Goal: Check status: Check status

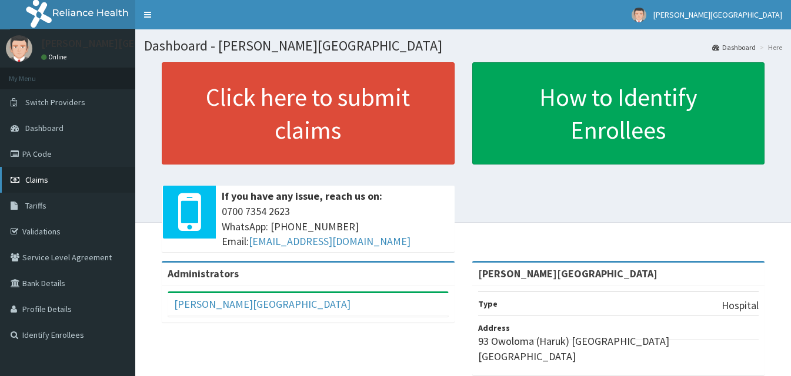
click at [68, 182] on link "Claims" at bounding box center [67, 180] width 135 height 26
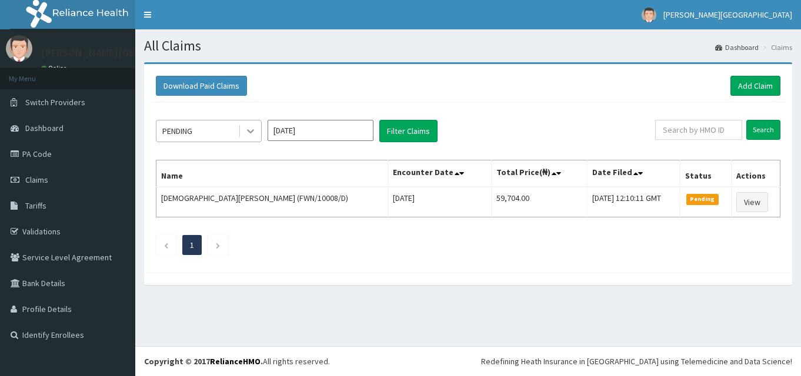
click at [256, 134] on icon at bounding box center [251, 131] width 12 height 12
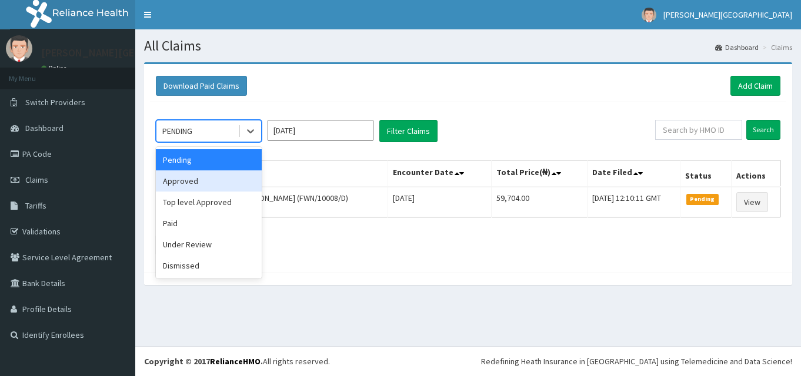
click at [230, 178] on div "Approved" at bounding box center [209, 180] width 106 height 21
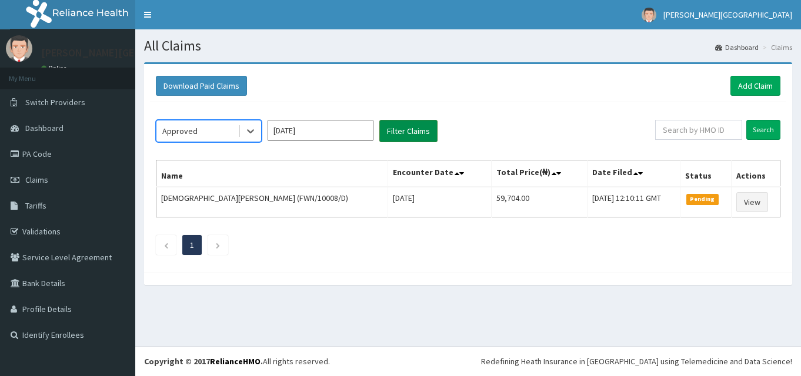
click at [423, 132] on button "Filter Claims" at bounding box center [408, 131] width 58 height 22
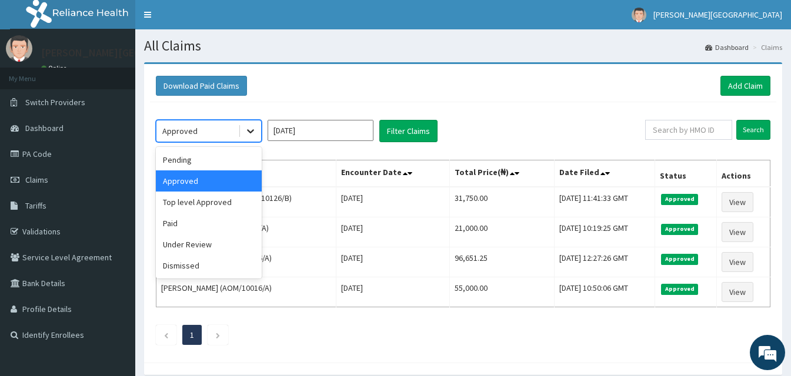
click at [254, 129] on icon at bounding box center [251, 131] width 12 height 12
click at [323, 132] on input "[DATE]" at bounding box center [320, 130] width 106 height 21
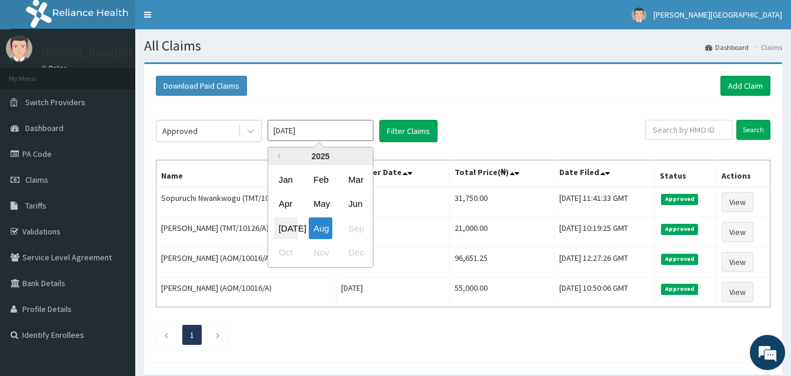
click at [289, 227] on div "[DATE]" at bounding box center [286, 228] width 24 height 22
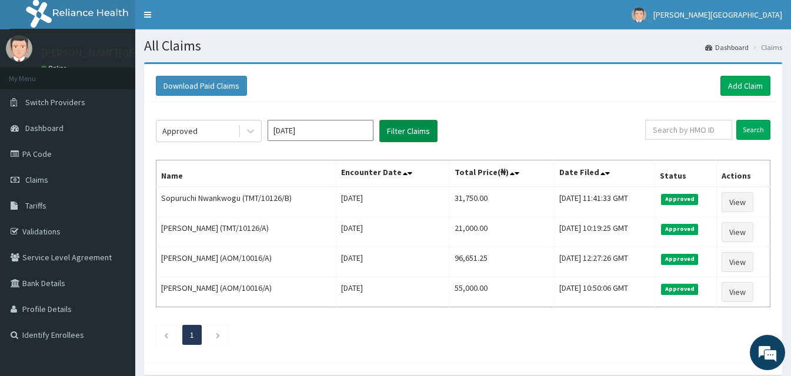
click at [408, 130] on button "Filter Claims" at bounding box center [408, 131] width 58 height 22
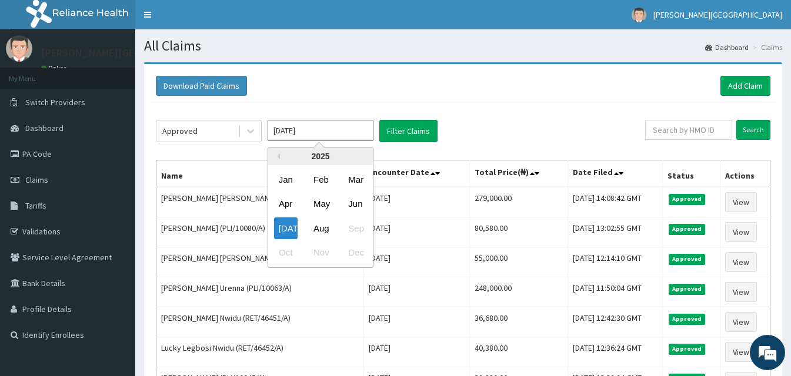
click at [293, 133] on input "Jul 2025" at bounding box center [320, 130] width 106 height 21
click at [324, 234] on div "Aug" at bounding box center [321, 228] width 24 height 22
type input "[DATE]"
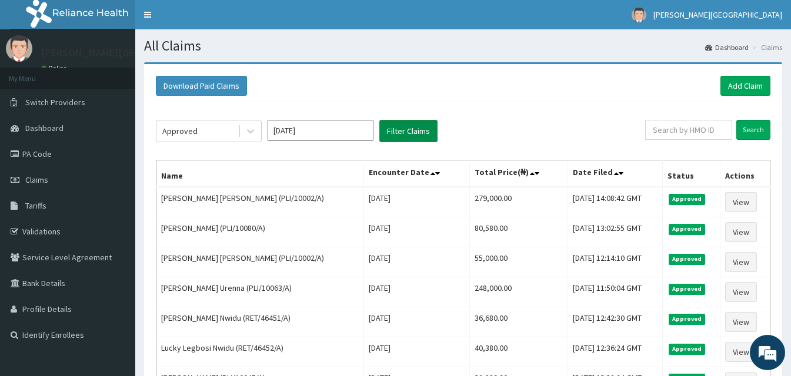
click at [422, 136] on button "Filter Claims" at bounding box center [408, 131] width 58 height 22
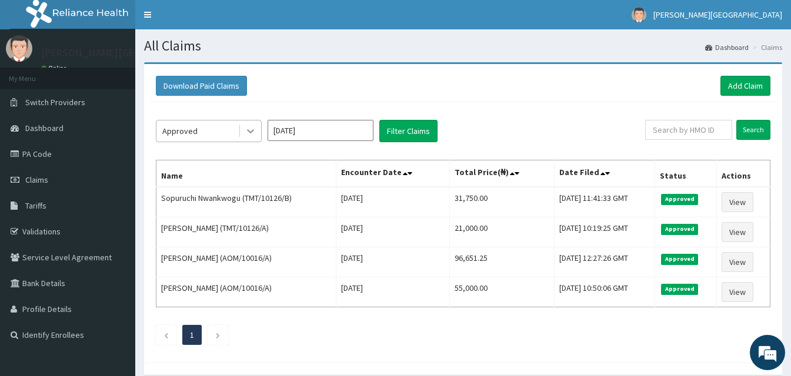
click at [249, 128] on icon at bounding box center [251, 131] width 12 height 12
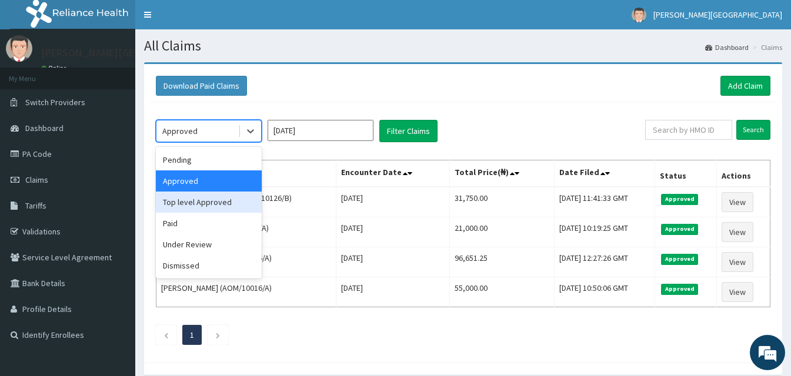
click at [210, 206] on div "Top level Approved" at bounding box center [209, 202] width 106 height 21
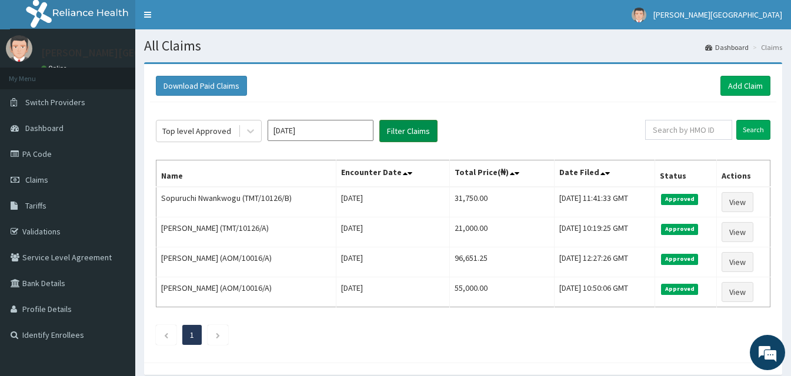
click at [416, 135] on button "Filter Claims" at bounding box center [408, 131] width 58 height 22
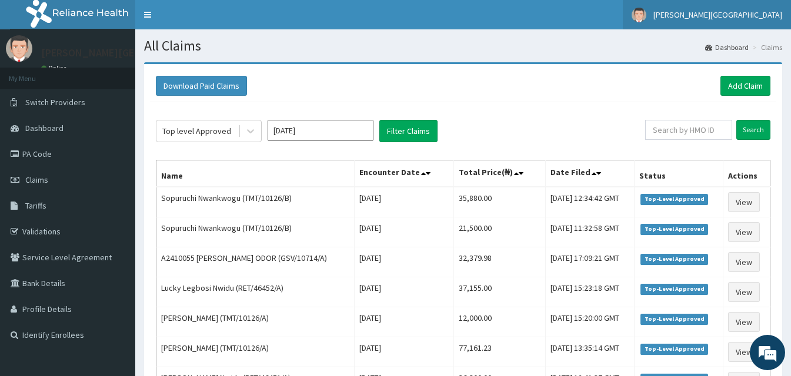
click at [748, 17] on span "Bonita Hospital" at bounding box center [717, 14] width 129 height 11
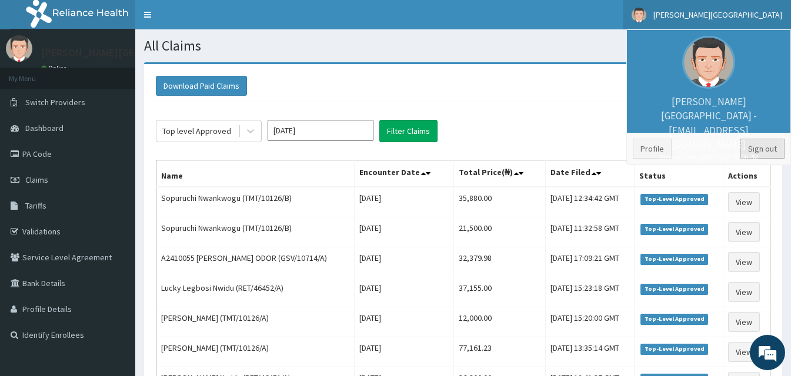
click at [765, 144] on link "Sign out" at bounding box center [762, 149] width 44 height 20
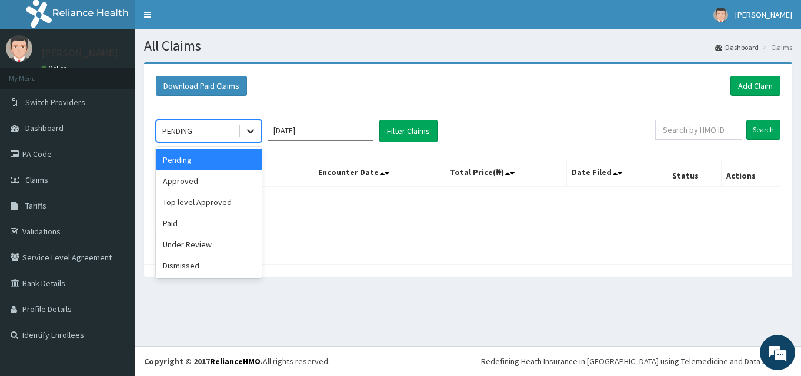
click at [255, 131] on icon at bounding box center [251, 131] width 12 height 12
click at [226, 187] on div "Approved" at bounding box center [209, 180] width 106 height 21
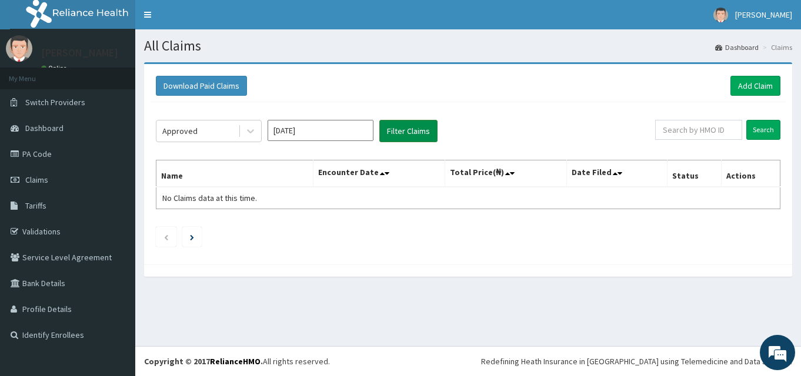
click at [408, 132] on button "Filter Claims" at bounding box center [408, 131] width 58 height 22
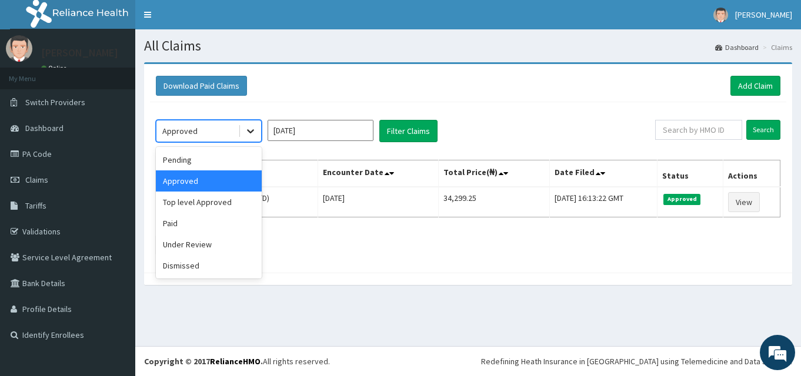
click at [249, 125] on icon at bounding box center [251, 131] width 12 height 12
click at [196, 246] on div "Under Review" at bounding box center [209, 244] width 106 height 21
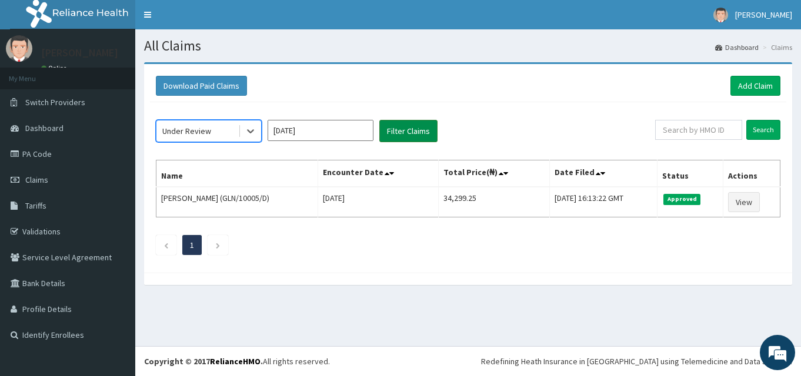
click at [400, 128] on button "Filter Claims" at bounding box center [408, 131] width 58 height 22
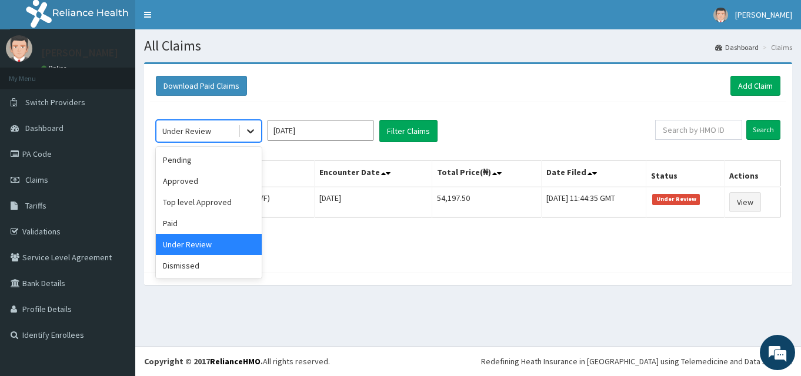
drag, startPoint x: 244, startPoint y: 133, endPoint x: 240, endPoint y: 140, distance: 8.4
click at [244, 132] on div at bounding box center [250, 130] width 21 height 21
click at [216, 201] on div "Top level Approved" at bounding box center [209, 202] width 106 height 21
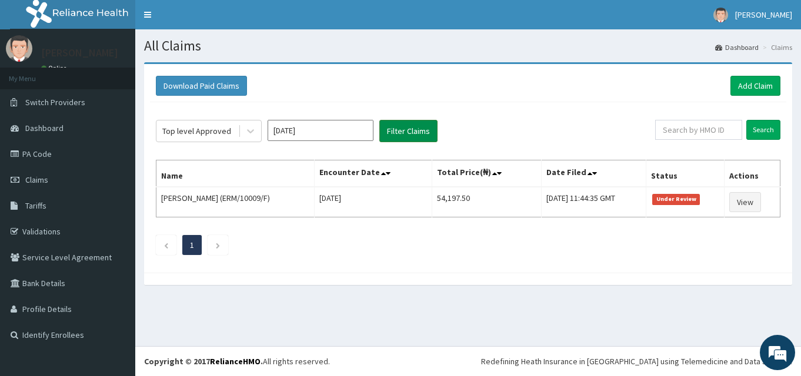
click at [392, 123] on button "Filter Claims" at bounding box center [408, 131] width 58 height 22
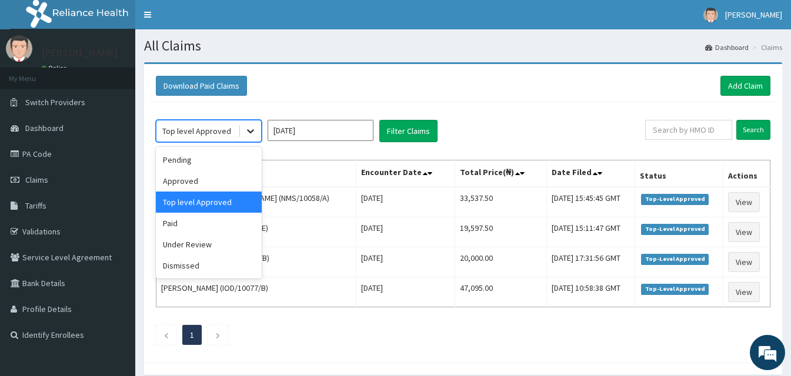
click at [252, 133] on icon at bounding box center [251, 131] width 12 height 12
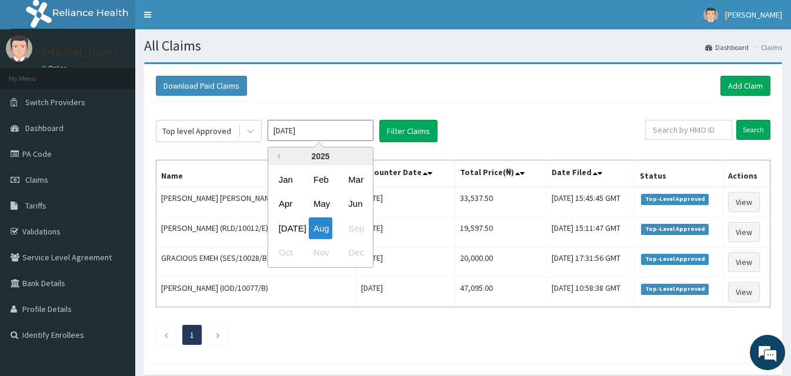
click at [295, 133] on input "[DATE]" at bounding box center [320, 130] width 106 height 21
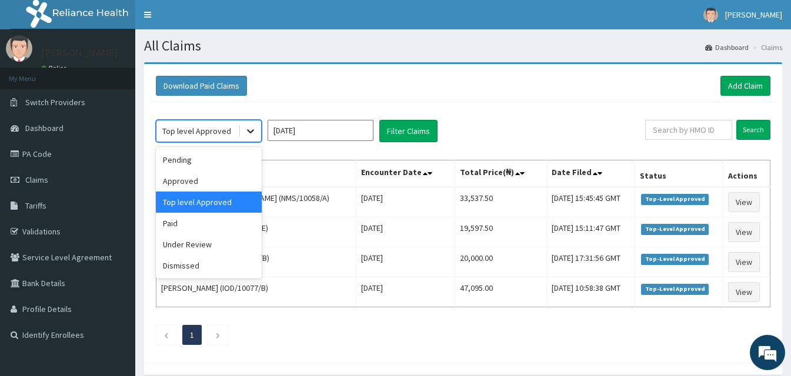
click at [246, 134] on icon at bounding box center [251, 131] width 12 height 12
click at [213, 181] on div "Approved" at bounding box center [209, 180] width 106 height 21
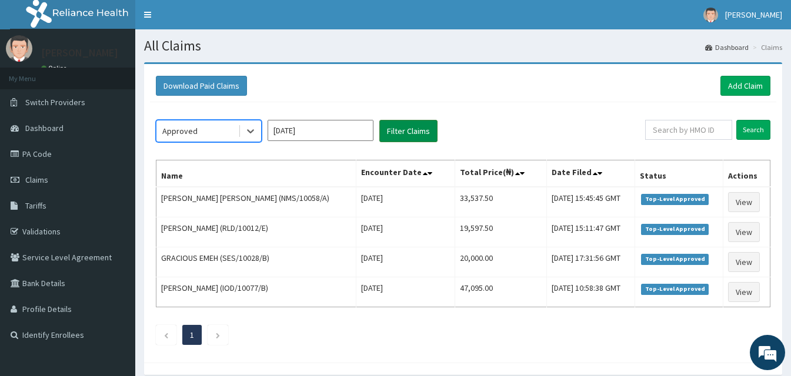
click at [404, 138] on button "Filter Claims" at bounding box center [408, 131] width 58 height 22
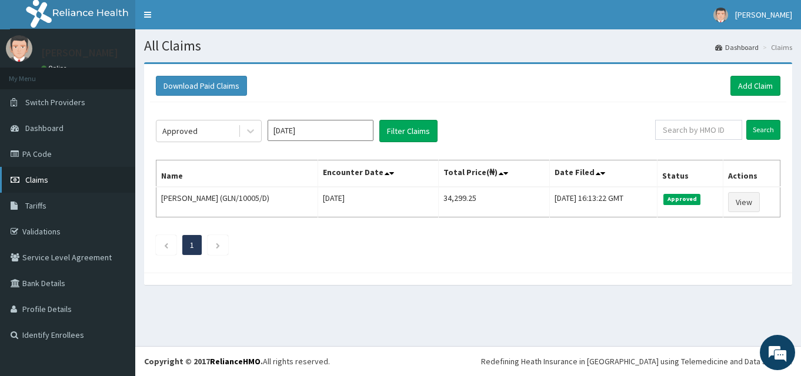
click at [66, 180] on link "Claims" at bounding box center [67, 180] width 135 height 26
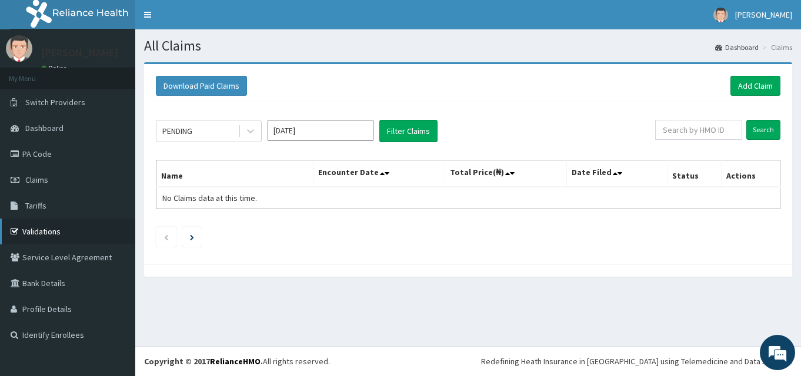
click at [53, 230] on link "Validations" at bounding box center [67, 232] width 135 height 26
